Goal: Task Accomplishment & Management: Manage account settings

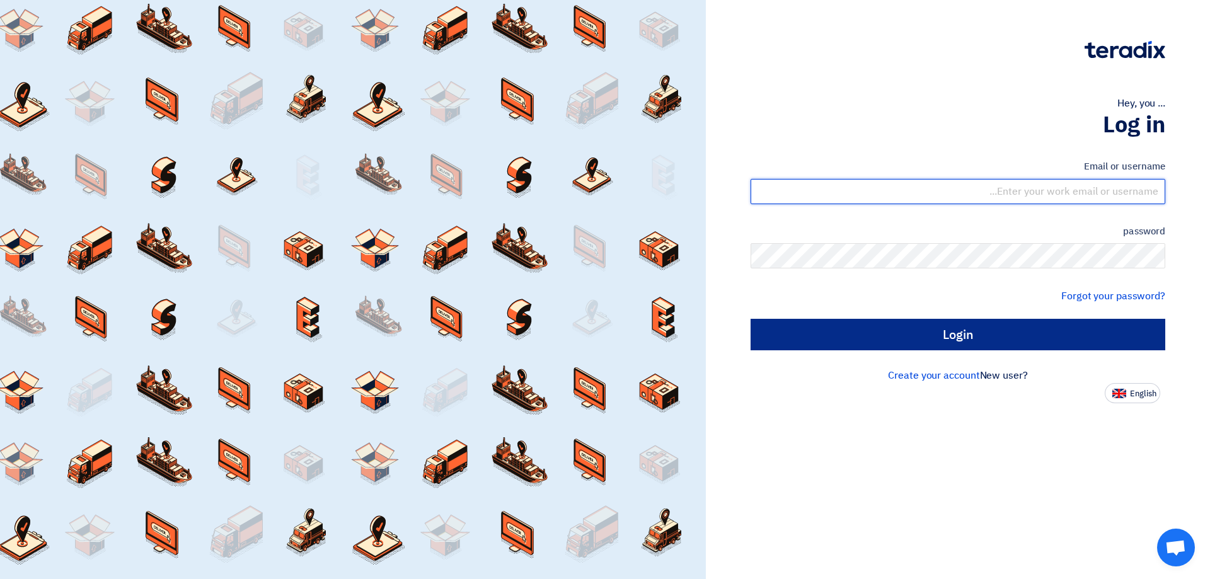
type input "[EMAIL_ADDRESS][DOMAIN_NAME]"
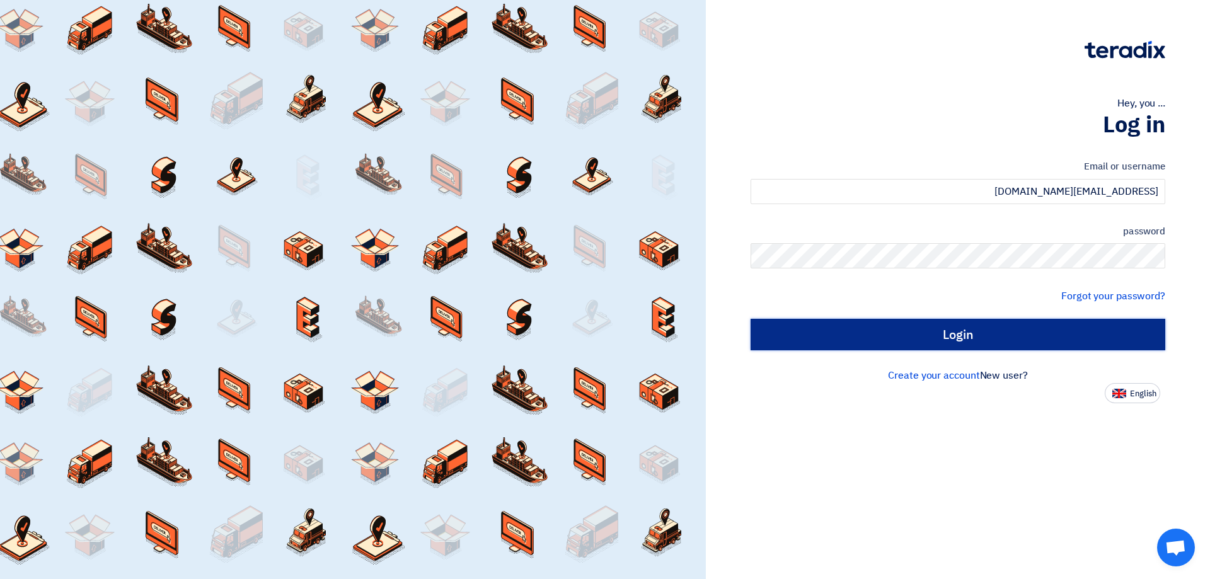
click at [956, 335] on input "Login" at bounding box center [957, 334] width 415 height 31
type input "Sign in"
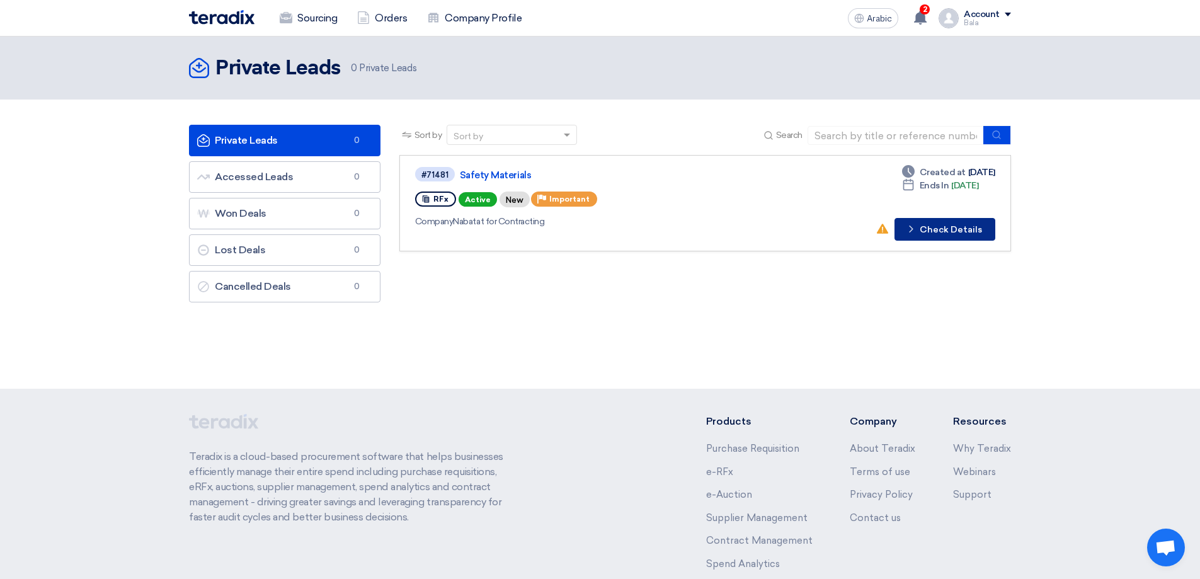
click at [964, 231] on font "Check Details" at bounding box center [951, 229] width 62 height 11
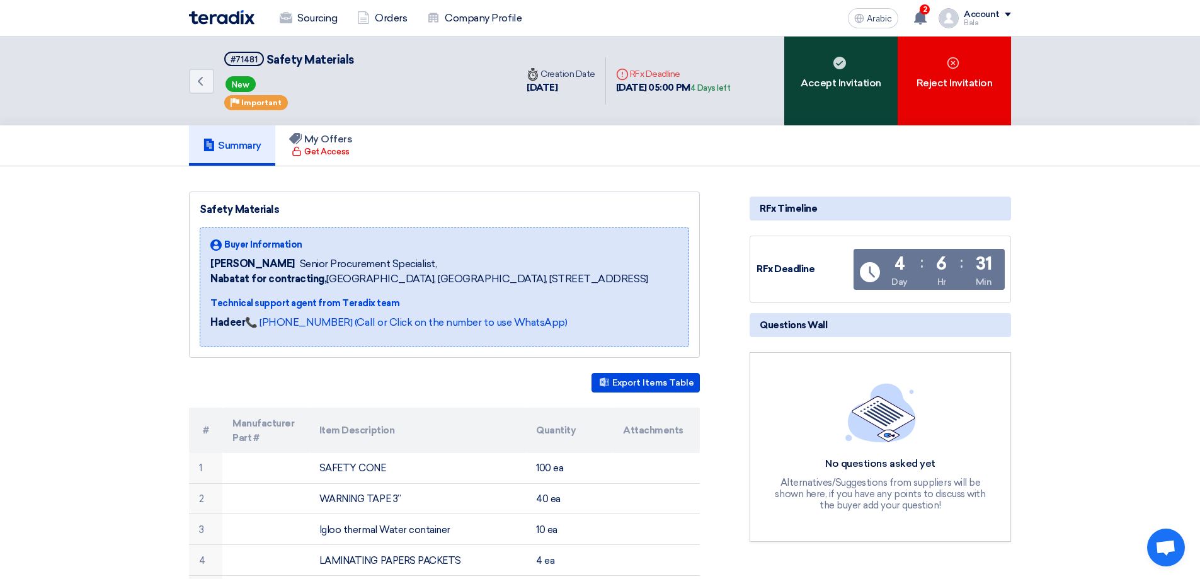
click at [843, 66] on use at bounding box center [839, 63] width 13 height 13
click at [831, 94] on div "Accept Invitation" at bounding box center [840, 81] width 113 height 89
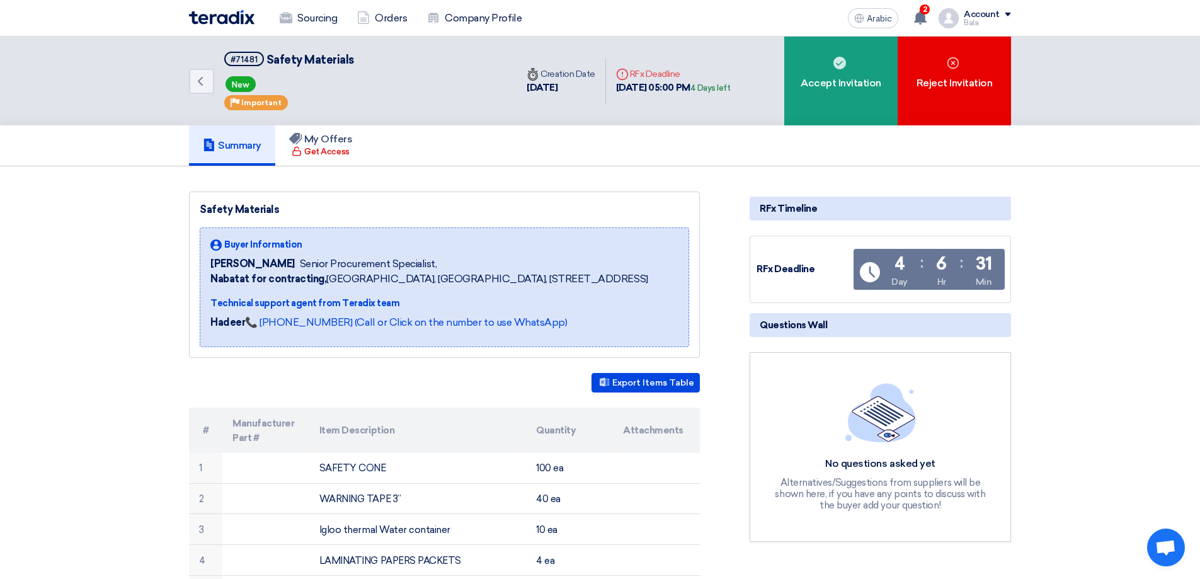
click at [763, 151] on div "Summary My Offers Get Access" at bounding box center [600, 145] width 822 height 40
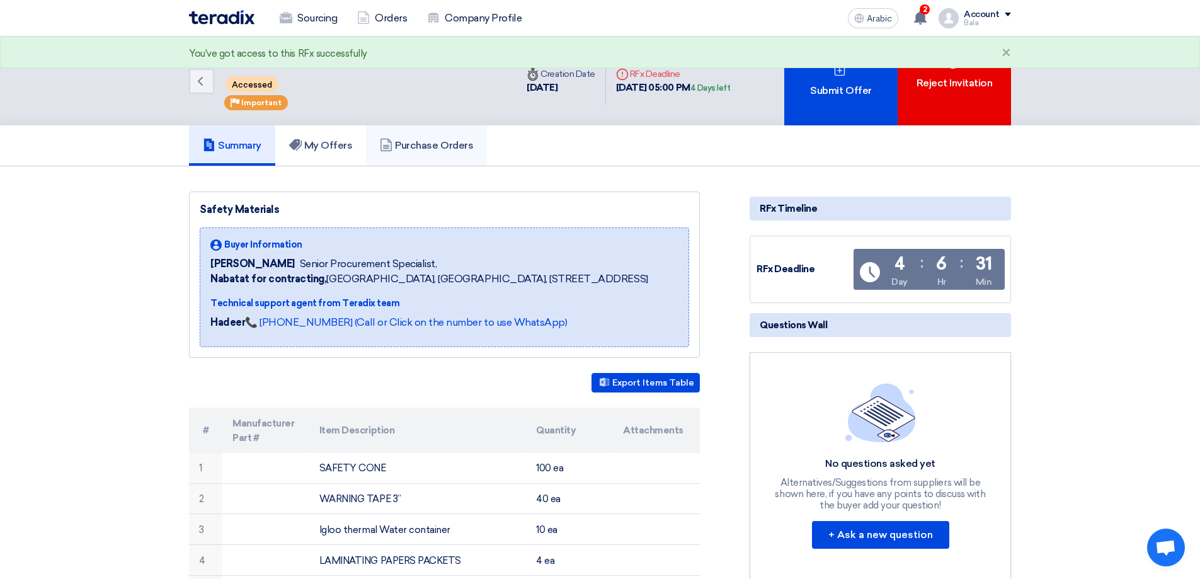
click at [447, 151] on font "Purchase Orders" at bounding box center [434, 145] width 78 height 12
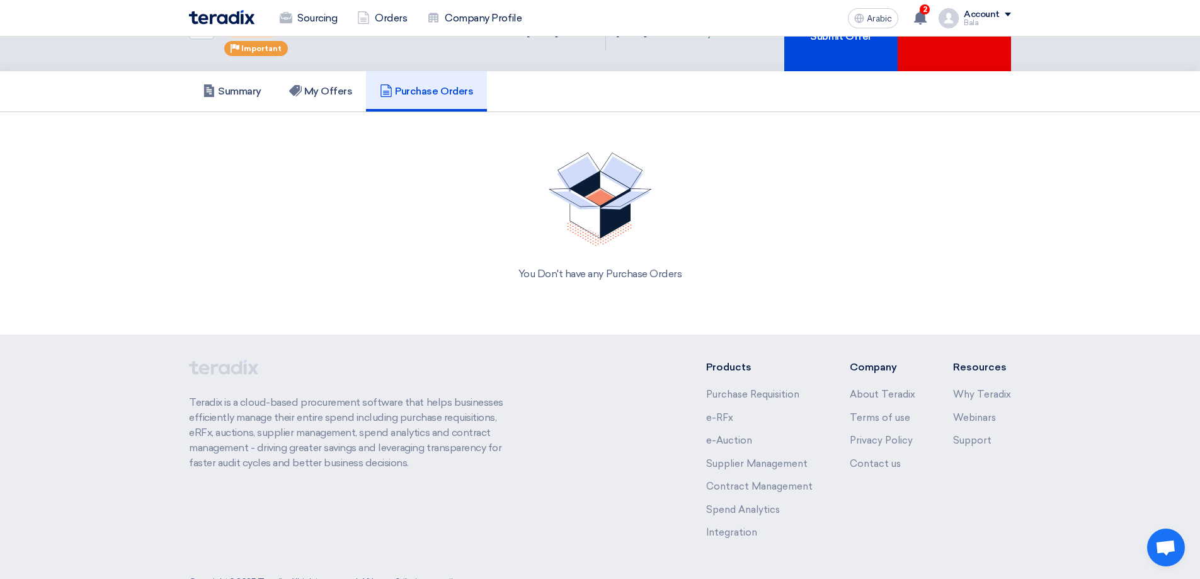
scroll to position [95, 0]
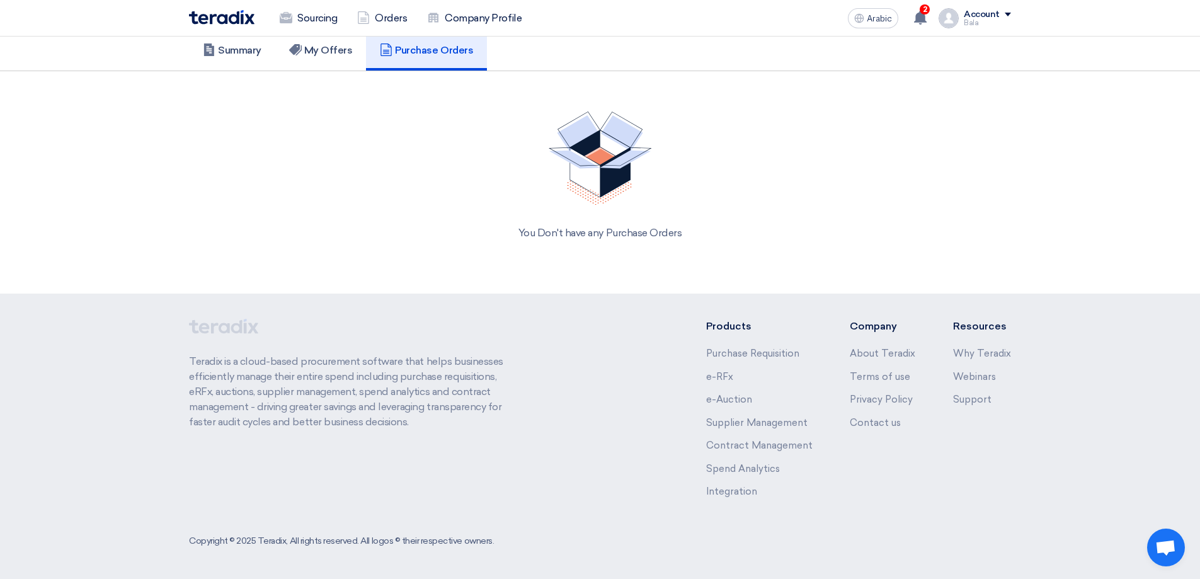
click at [615, 222] on div "You Don't have any Purchase Orders" at bounding box center [600, 175] width 822 height 159
click at [616, 235] on font "You Don't have any Purchase Orders" at bounding box center [600, 233] width 164 height 12
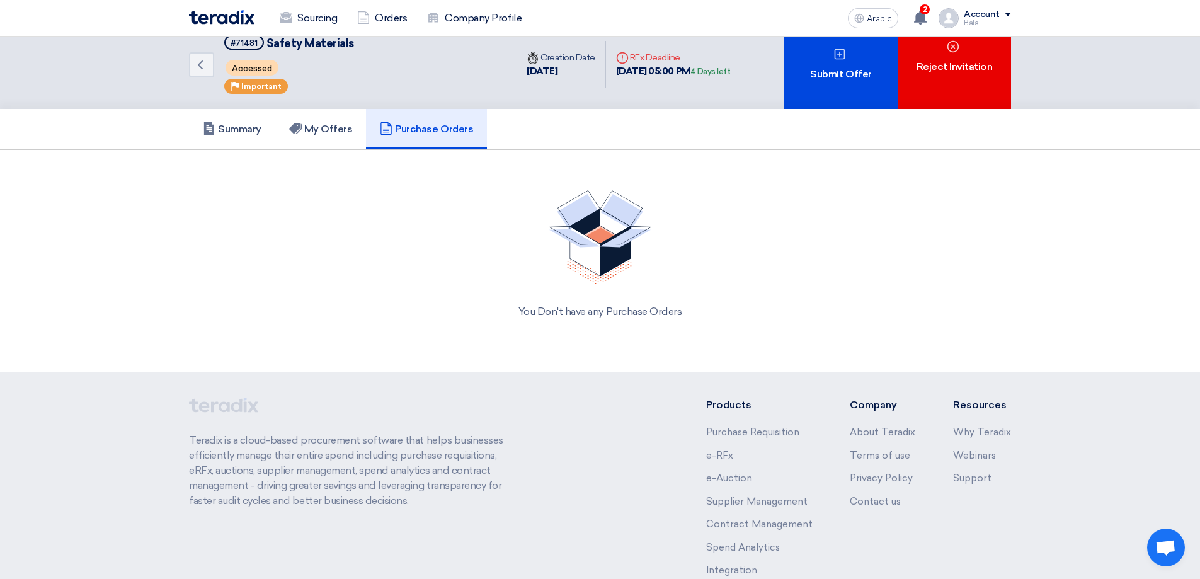
scroll to position [0, 0]
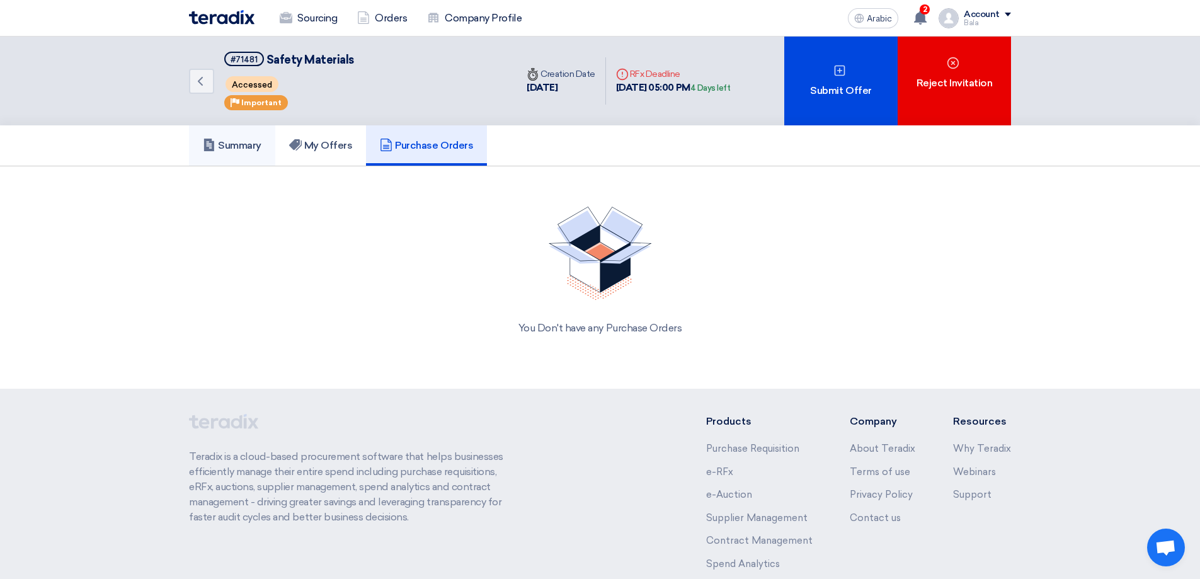
click at [251, 144] on font "Summary" at bounding box center [239, 145] width 43 height 12
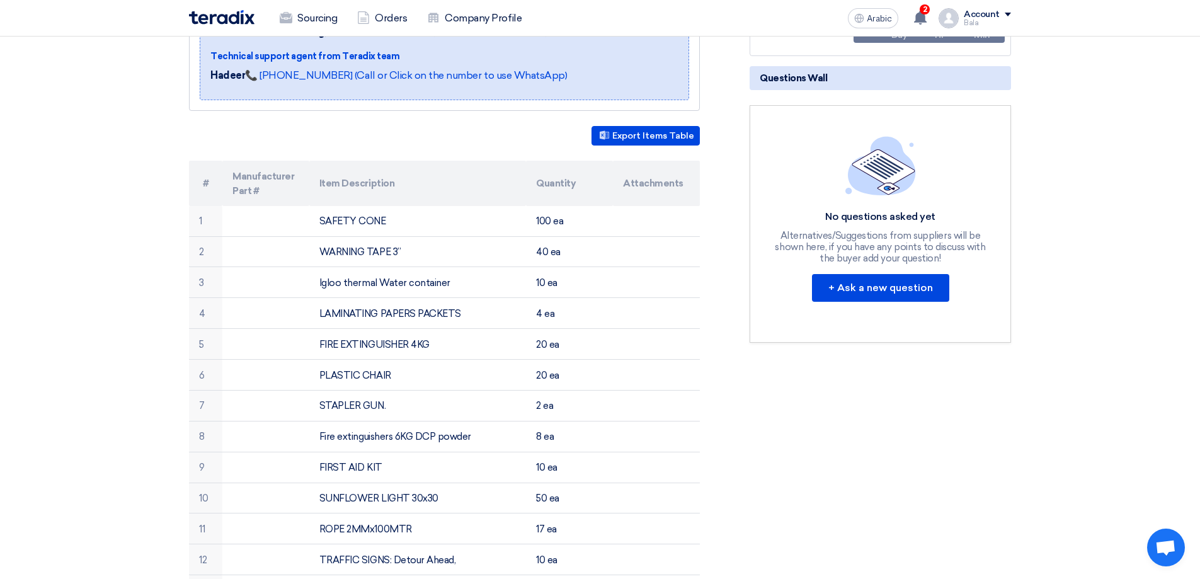
scroll to position [245, 0]
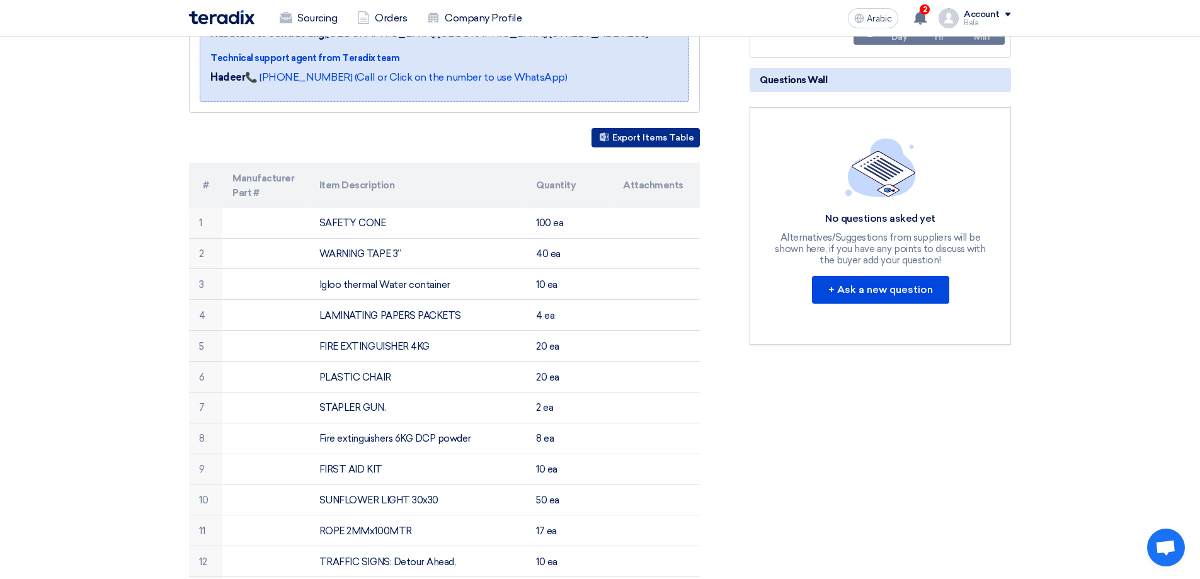
click at [656, 140] on font "Export Items Table" at bounding box center [653, 137] width 82 height 11
